Goal: Information Seeking & Learning: Learn about a topic

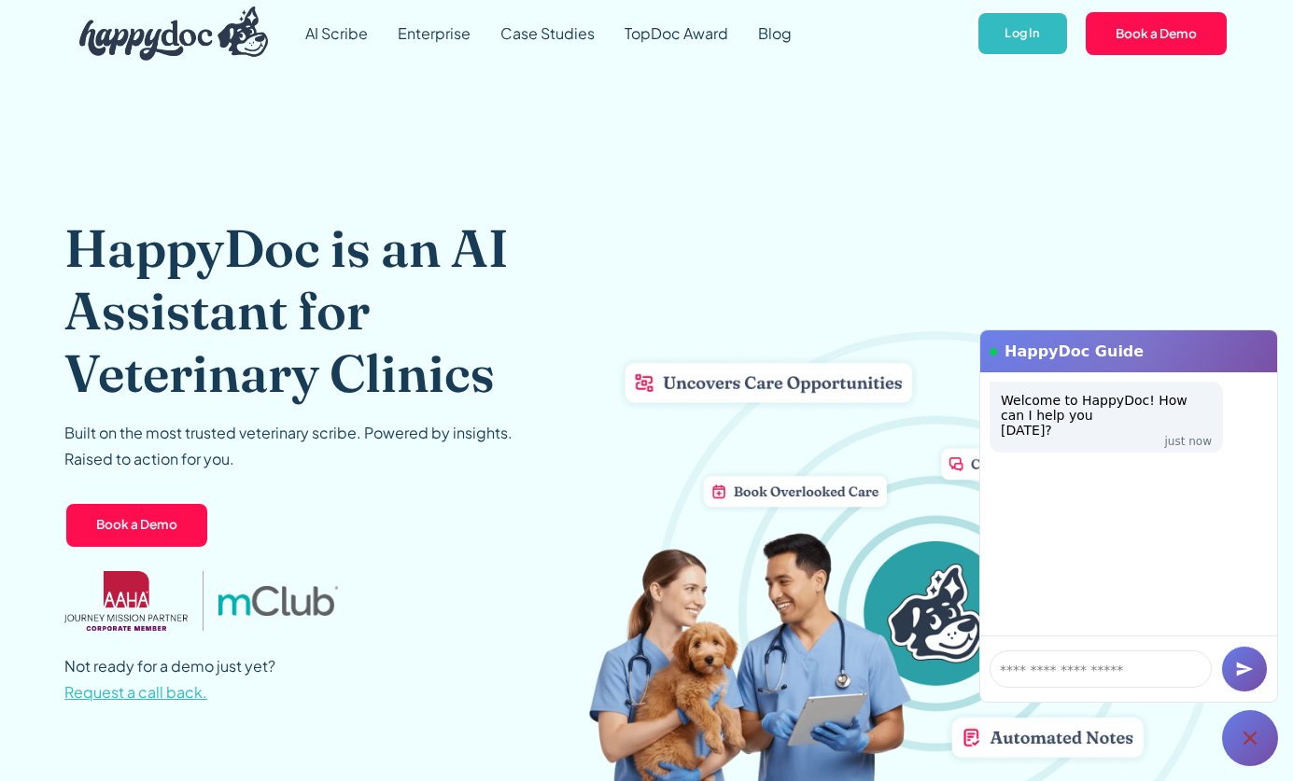
click at [1260, 738] on icon at bounding box center [1250, 738] width 22 height 22
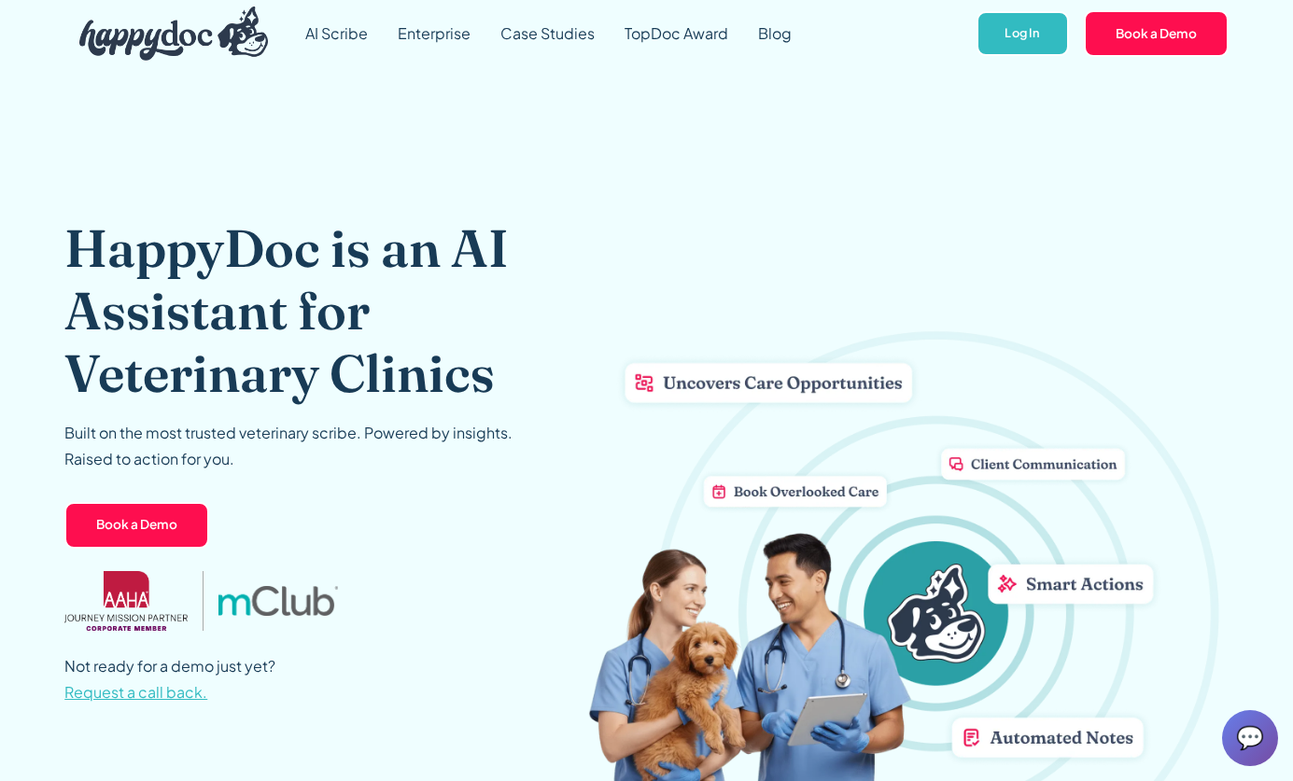
click at [1256, 735] on span "💬" at bounding box center [1250, 738] width 28 height 30
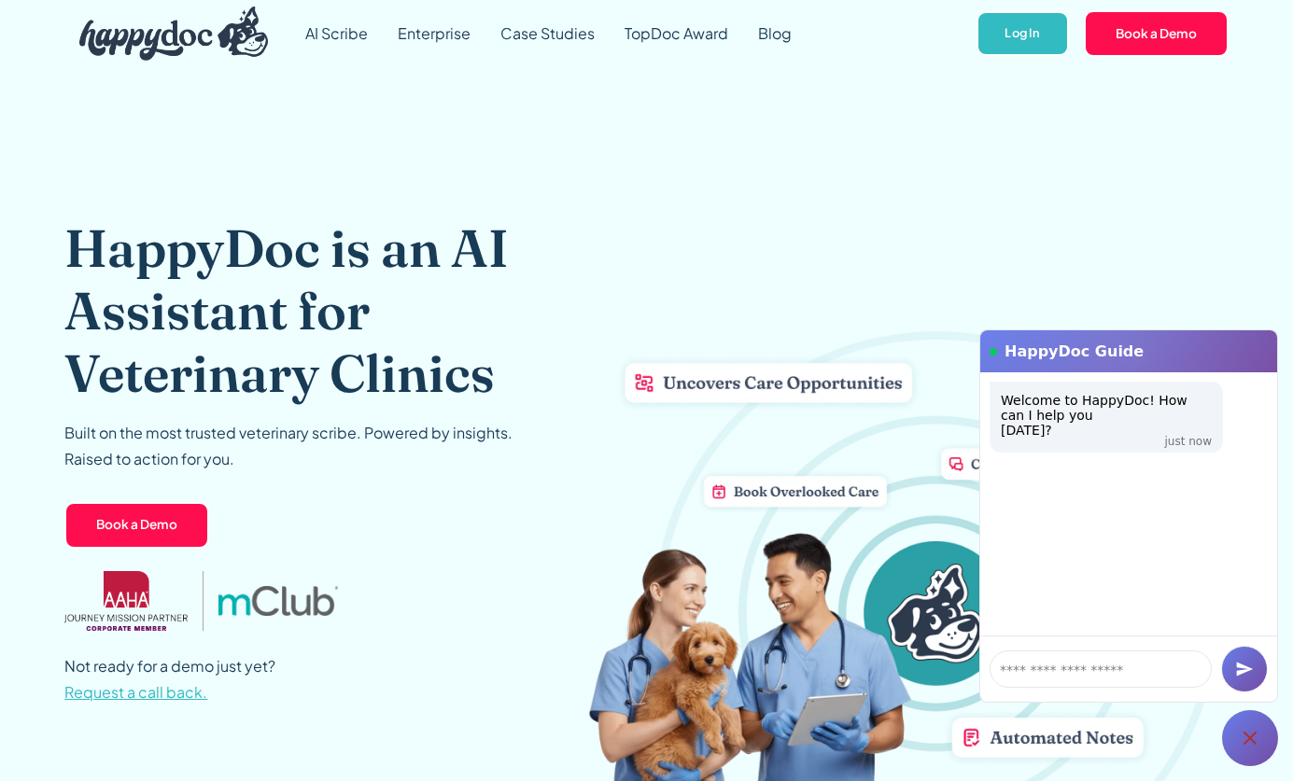
click at [1245, 738] on icon at bounding box center [1250, 738] width 22 height 22
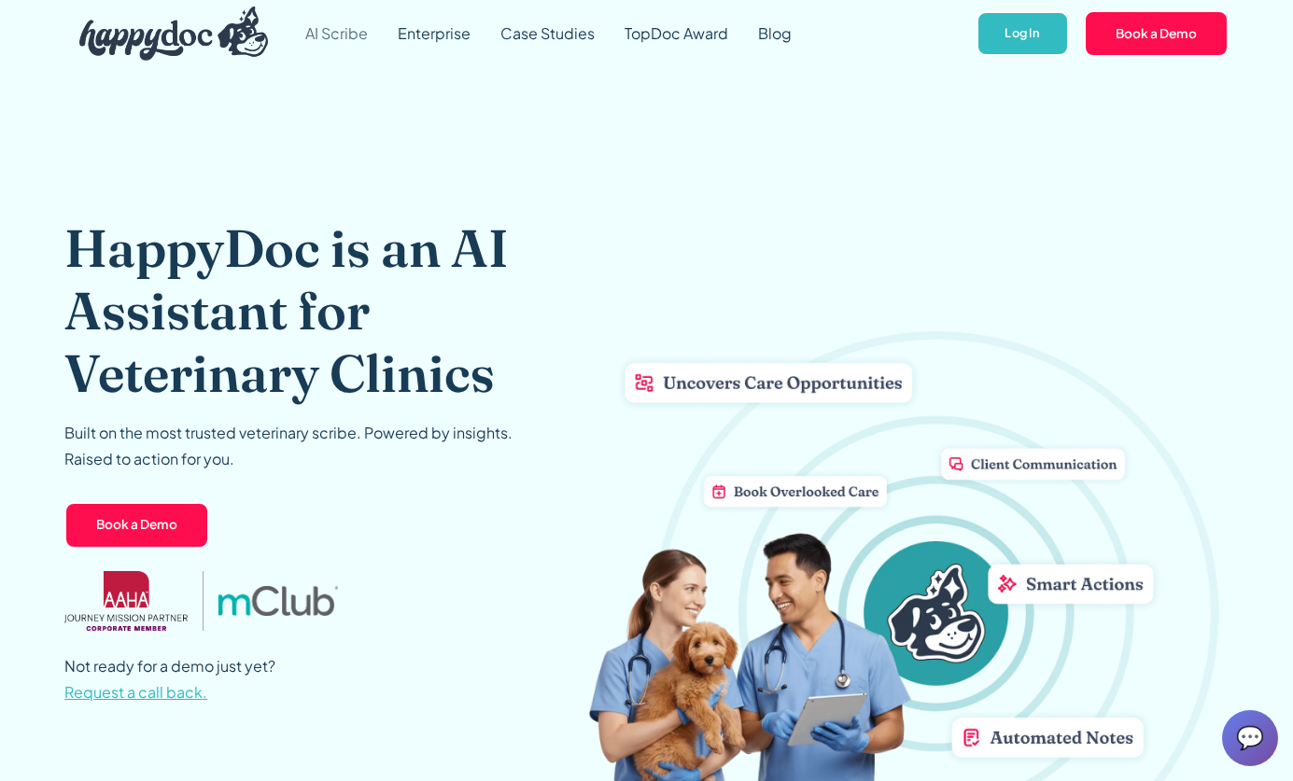
click at [340, 32] on link "AI Scribe" at bounding box center [336, 33] width 92 height 67
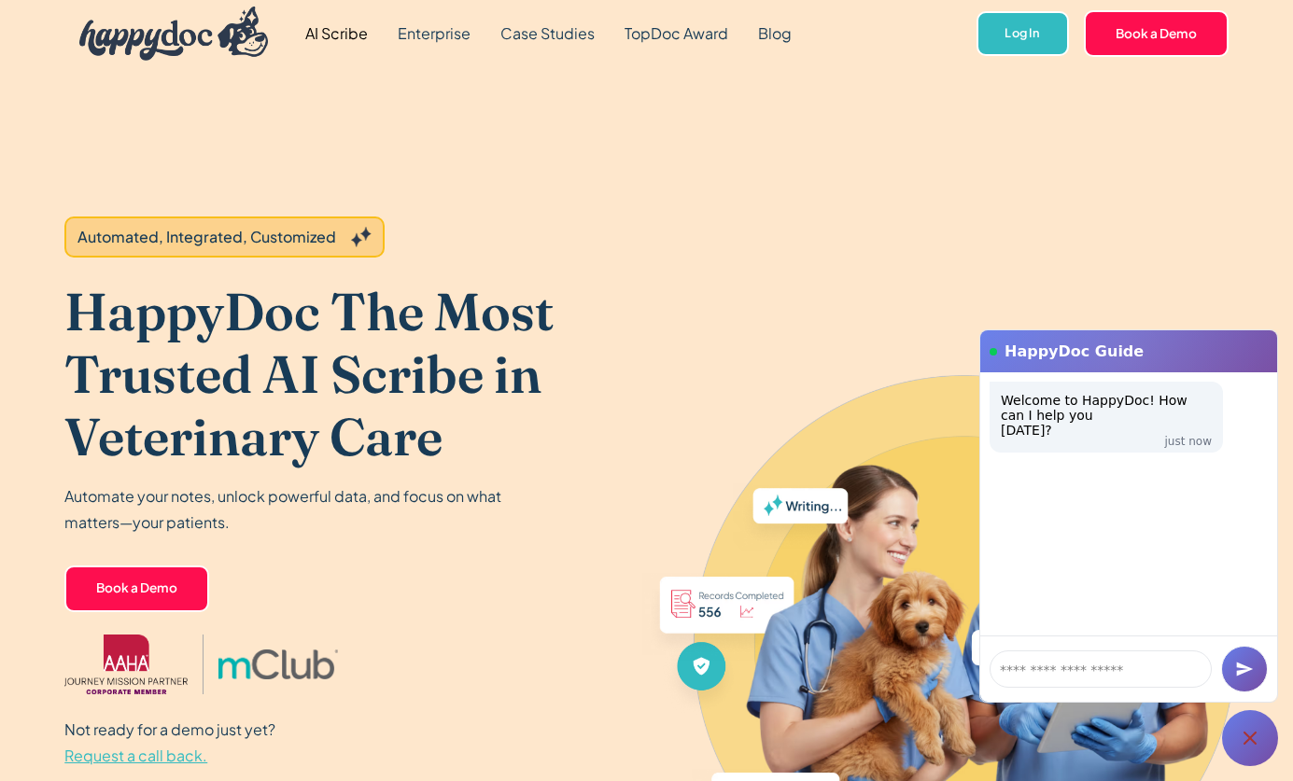
click at [1228, 738] on div at bounding box center [1250, 738] width 56 height 56
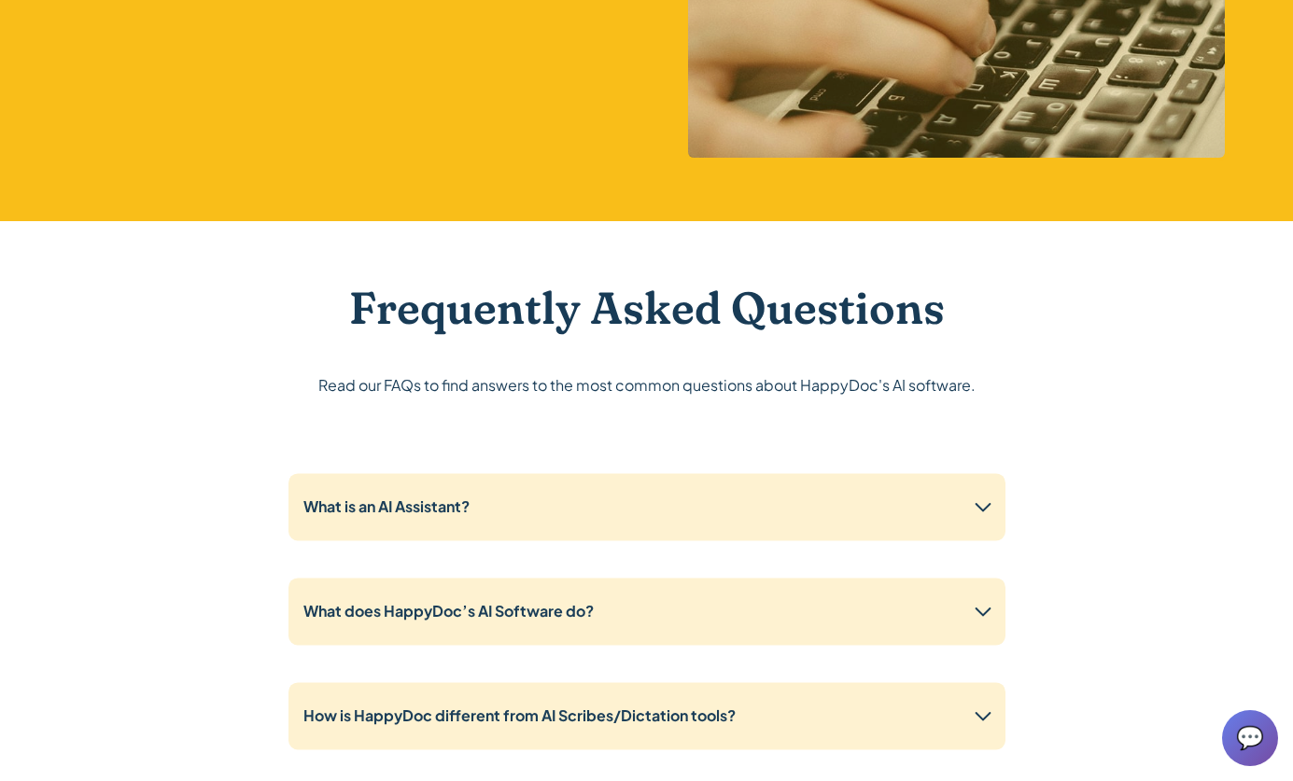
scroll to position [4480, 0]
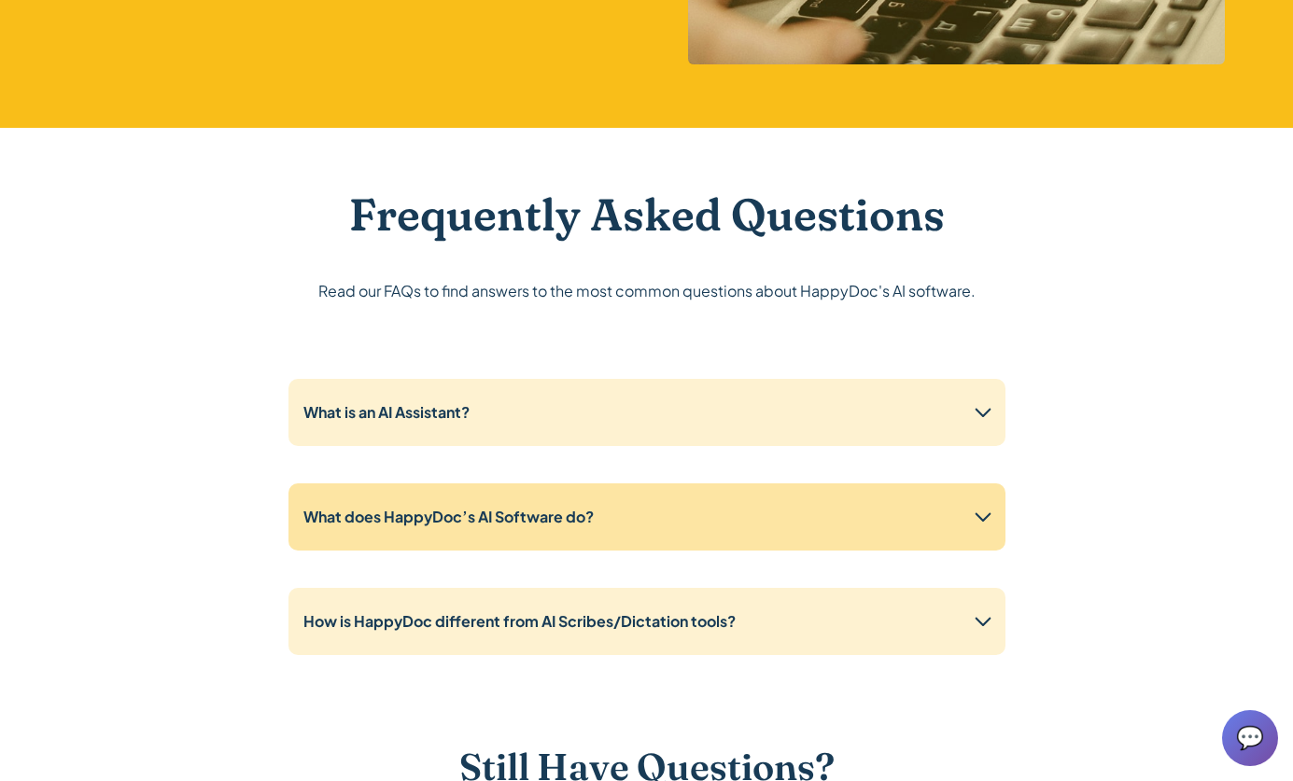
click at [553, 507] on strong "What does HappyDoc’s AI Software do?" at bounding box center [448, 517] width 290 height 20
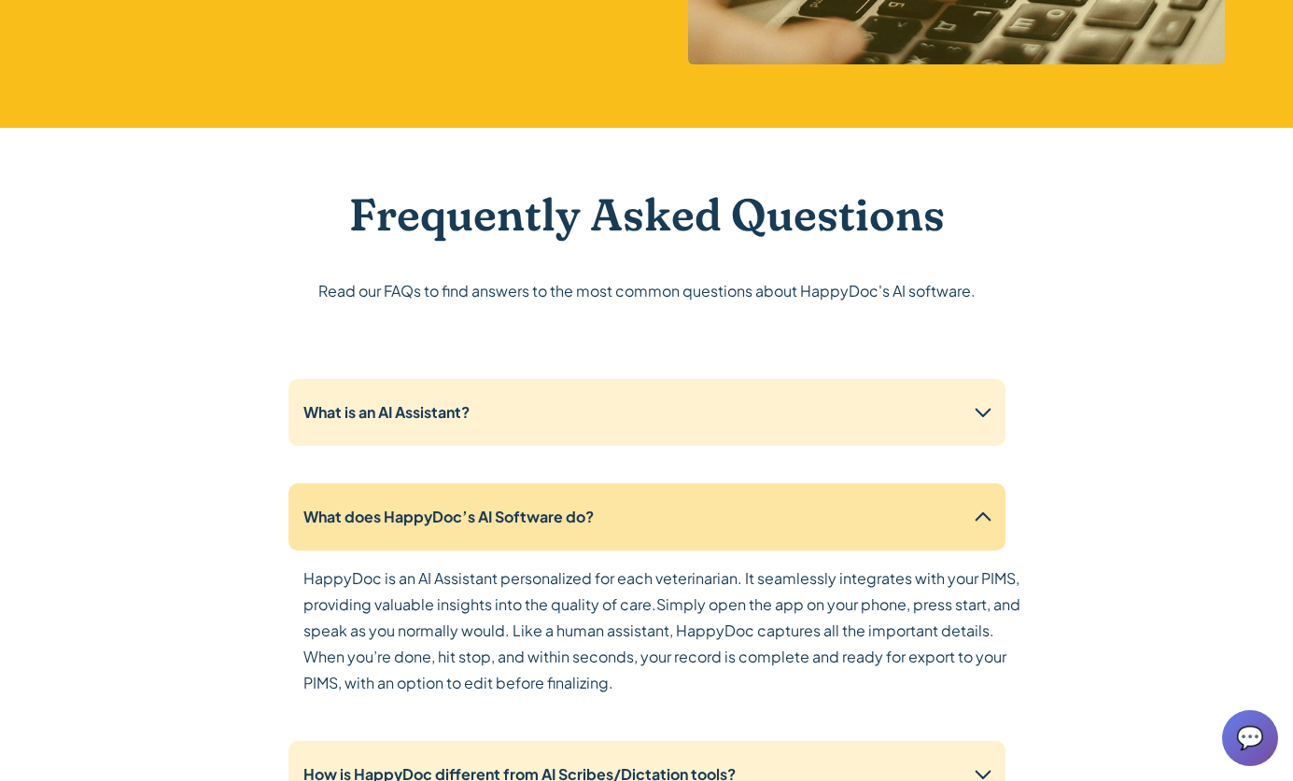
click at [553, 507] on strong "What does HappyDoc’s AI Software do?" at bounding box center [448, 517] width 290 height 20
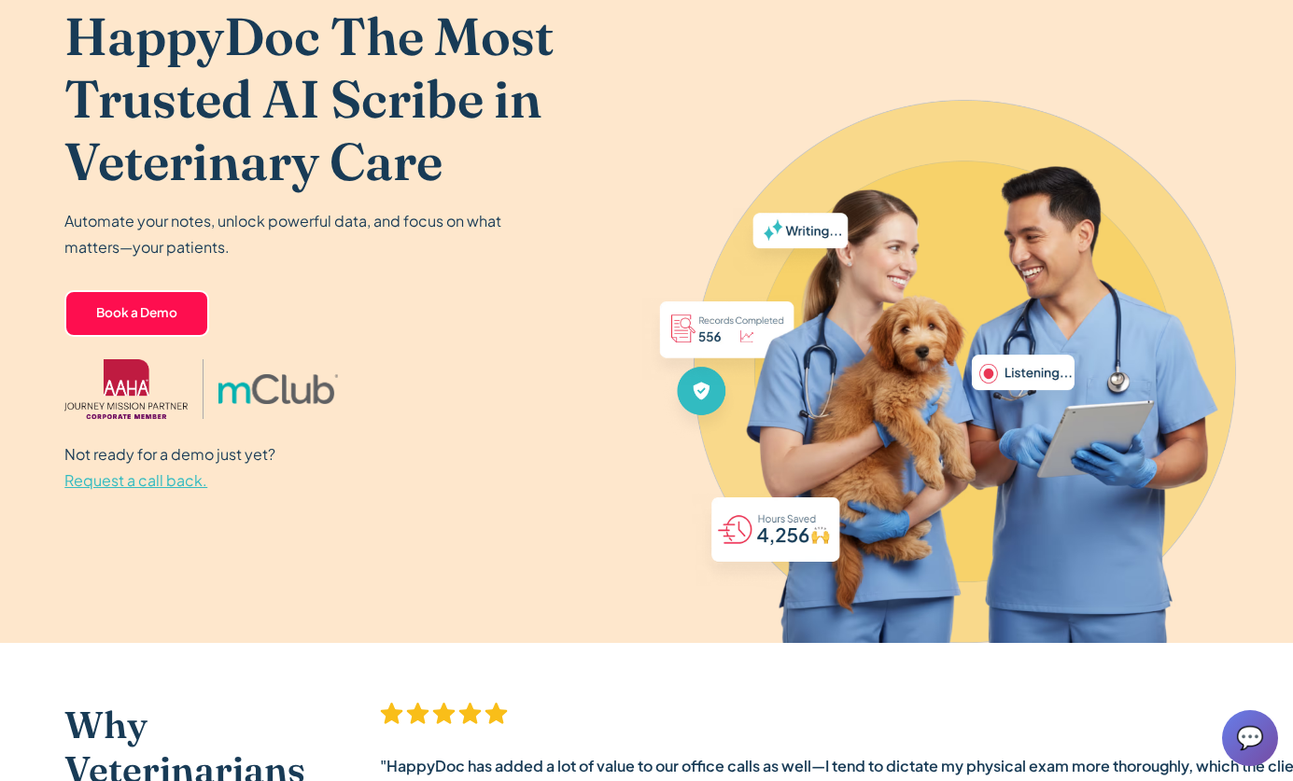
scroll to position [0, 0]
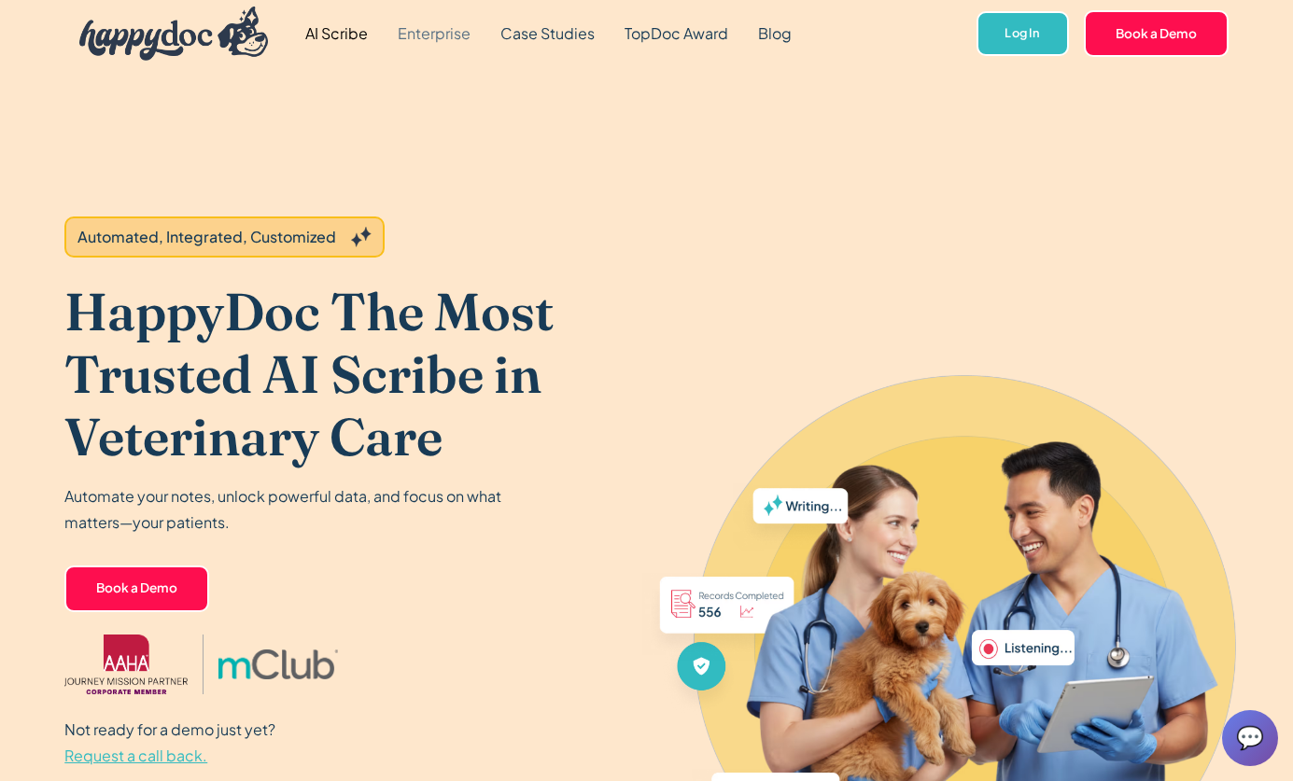
click at [431, 48] on link "Enterprise" at bounding box center [434, 33] width 103 height 67
